Goal: Check status: Check status

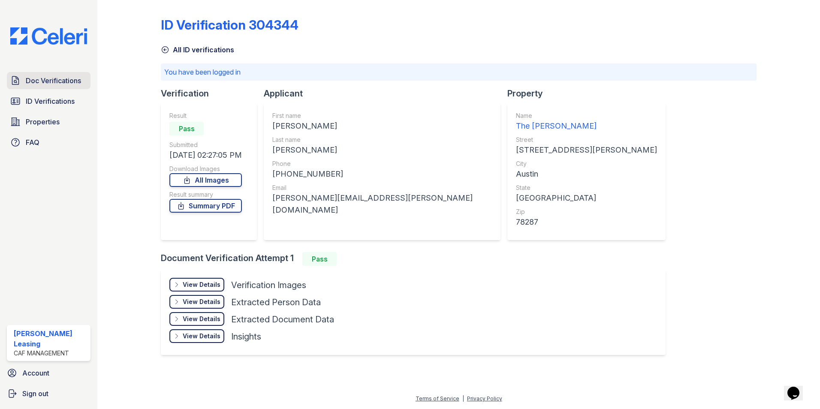
click at [45, 80] on span "Doc Verifications" at bounding box center [53, 81] width 55 height 10
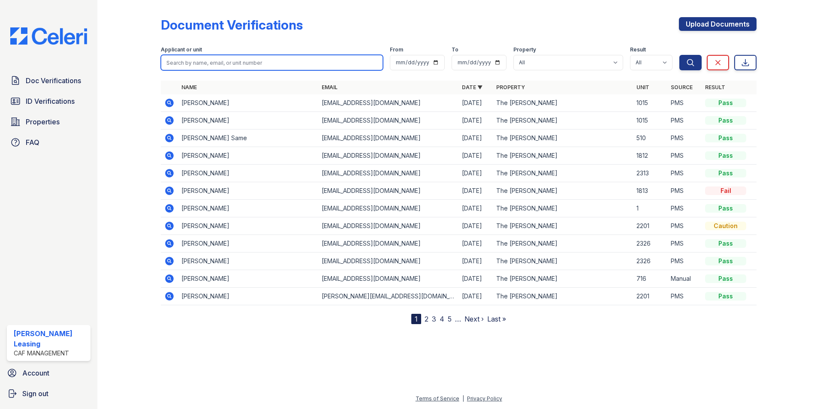
click at [248, 64] on input "search" at bounding box center [272, 62] width 222 height 15
type input "1206"
click at [680, 55] on button "Search" at bounding box center [691, 62] width 22 height 15
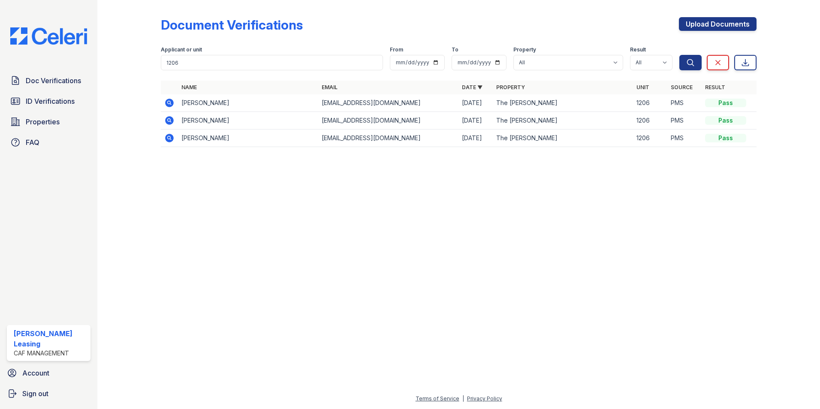
click at [170, 118] on icon at bounding box center [169, 120] width 9 height 9
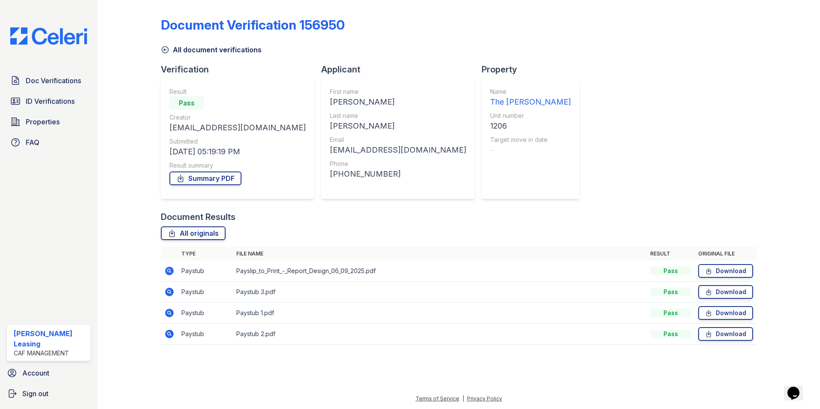
click at [169, 271] on icon at bounding box center [169, 270] width 2 height 2
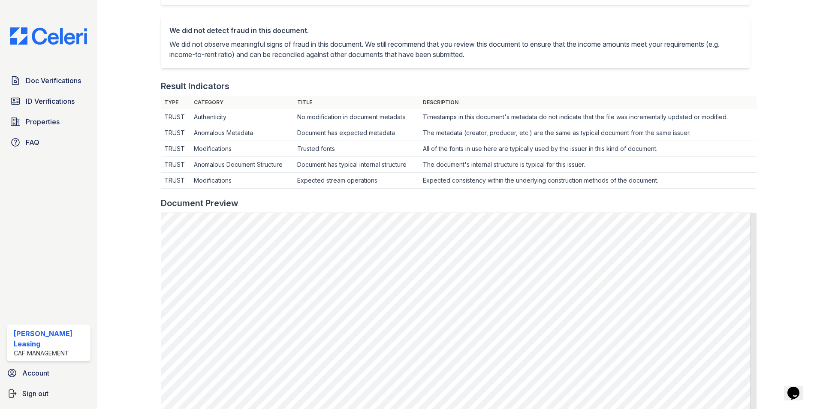
scroll to position [257, 0]
